Goal: Find specific page/section: Find specific page/section

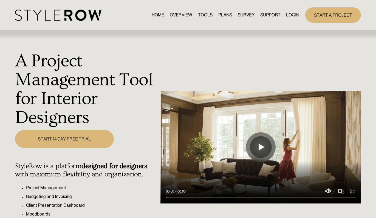
click at [288, 16] on link "LOGIN" at bounding box center [292, 14] width 13 height 7
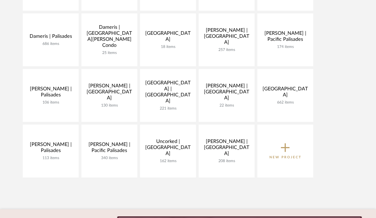
scroll to position [151, 0]
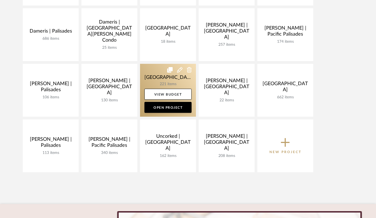
click at [156, 78] on link at bounding box center [168, 90] width 56 height 53
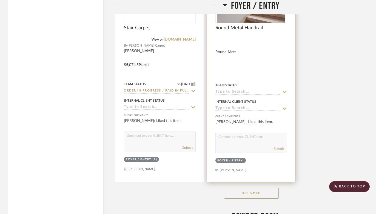
scroll to position [2297, 0]
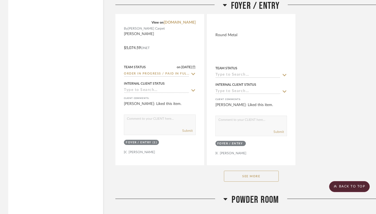
click at [261, 172] on button "See More" at bounding box center [251, 176] width 55 height 11
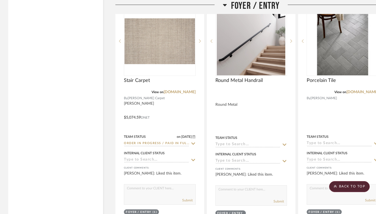
scroll to position [2229, 0]
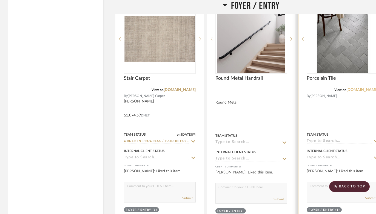
click at [364, 88] on link "[DOMAIN_NAME]" at bounding box center [363, 90] width 32 height 4
click at [339, 41] on img "0" at bounding box center [343, 39] width 56 height 69
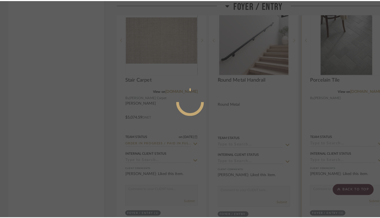
scroll to position [0, 0]
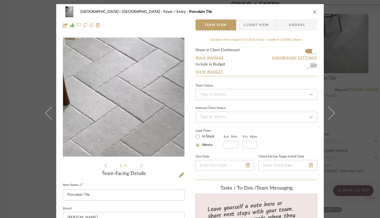
click at [139, 80] on img "0" at bounding box center [123, 97] width 97 height 119
